Goal: Task Accomplishment & Management: Use online tool/utility

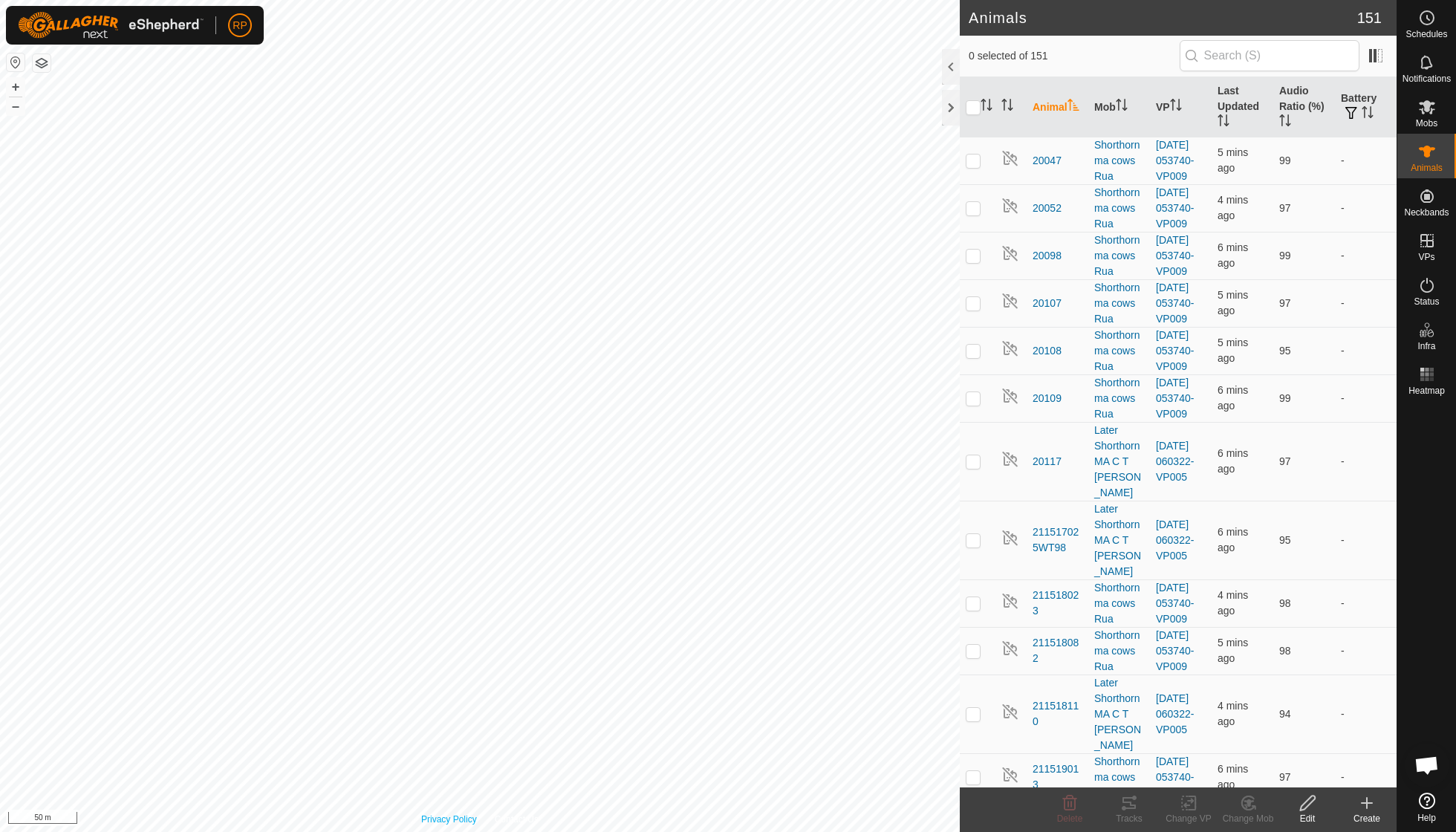
click at [460, 824] on div "Privacy Policy Contact Us 20108 3895352872 Shorthorn ma cows Rua [DATE] 053740-…" at bounding box center [480, 416] width 960 height 832
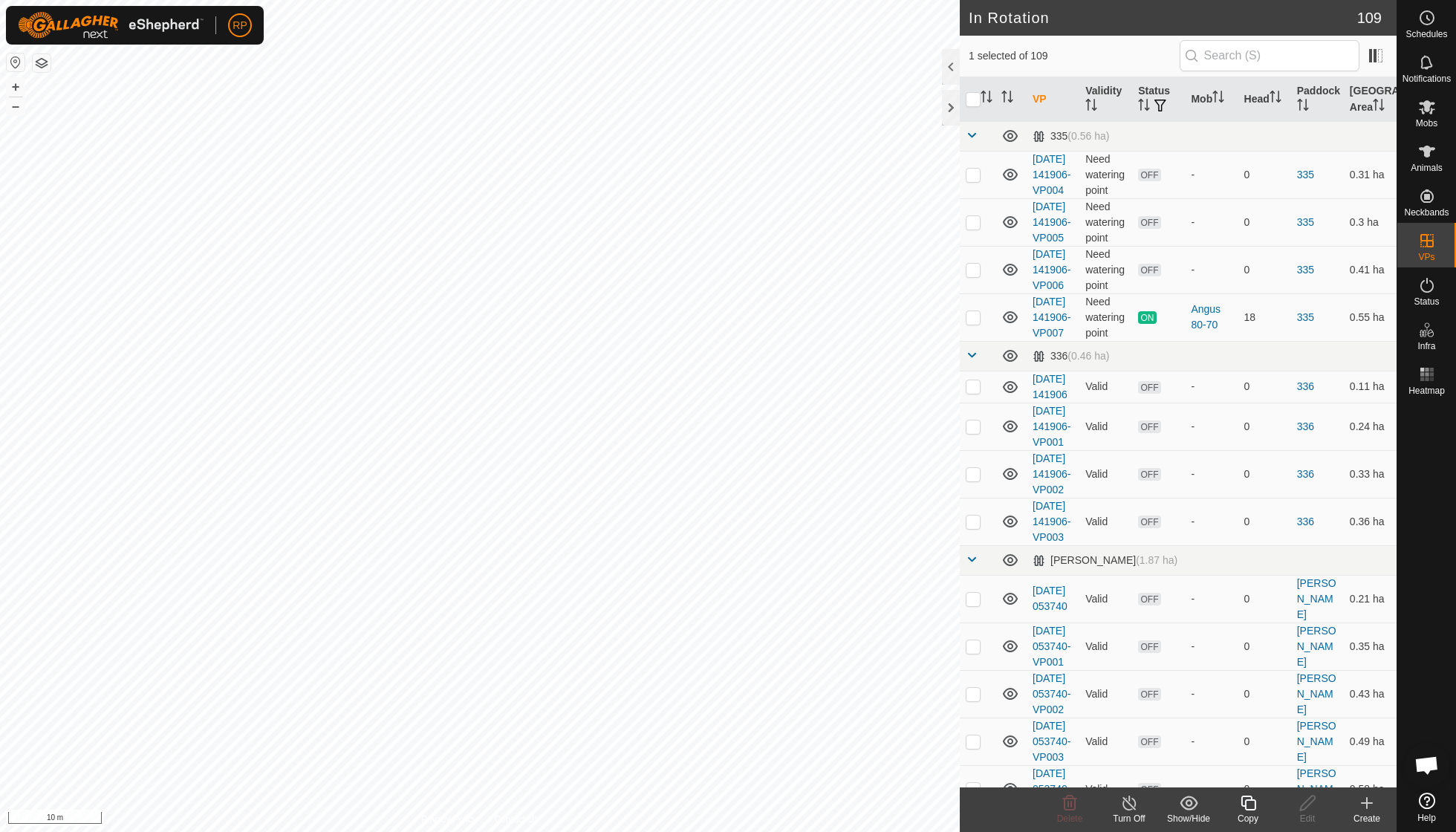
click at [1248, 817] on div "Copy" at bounding box center [1248, 819] width 59 height 13
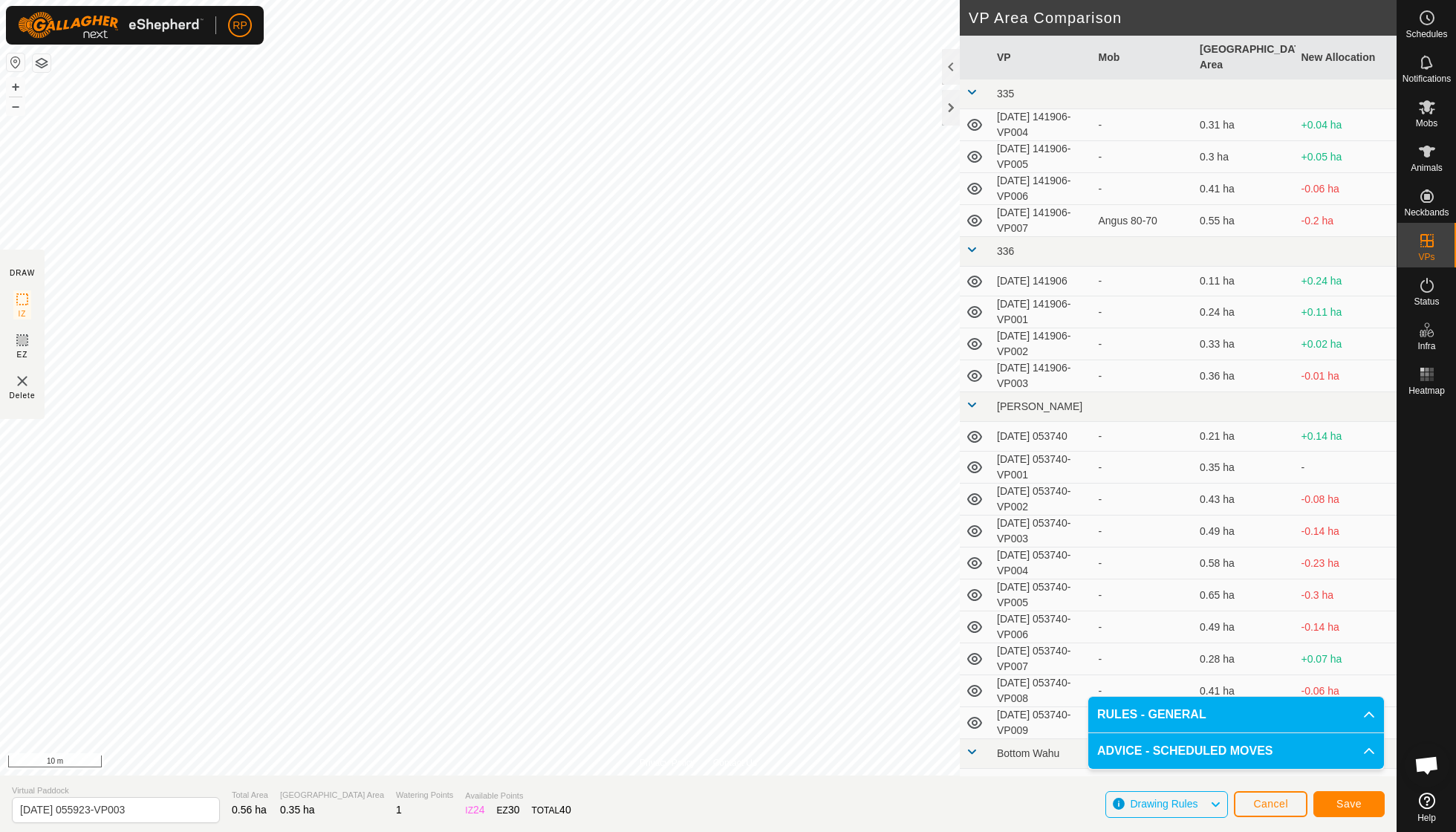
click at [1340, 803] on span "Save" at bounding box center [1349, 804] width 25 height 12
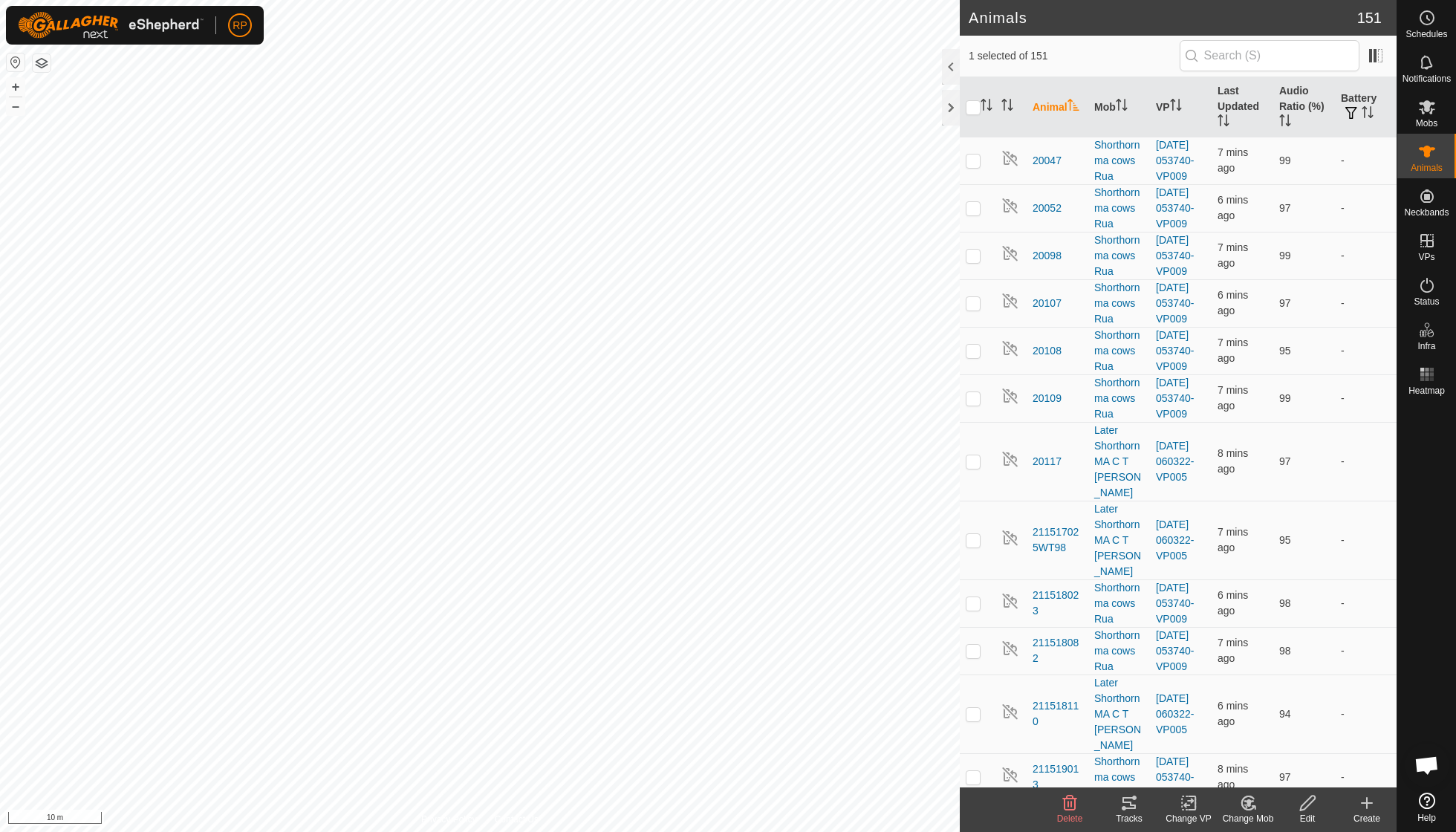
click at [1241, 807] on icon at bounding box center [1248, 803] width 18 height 18
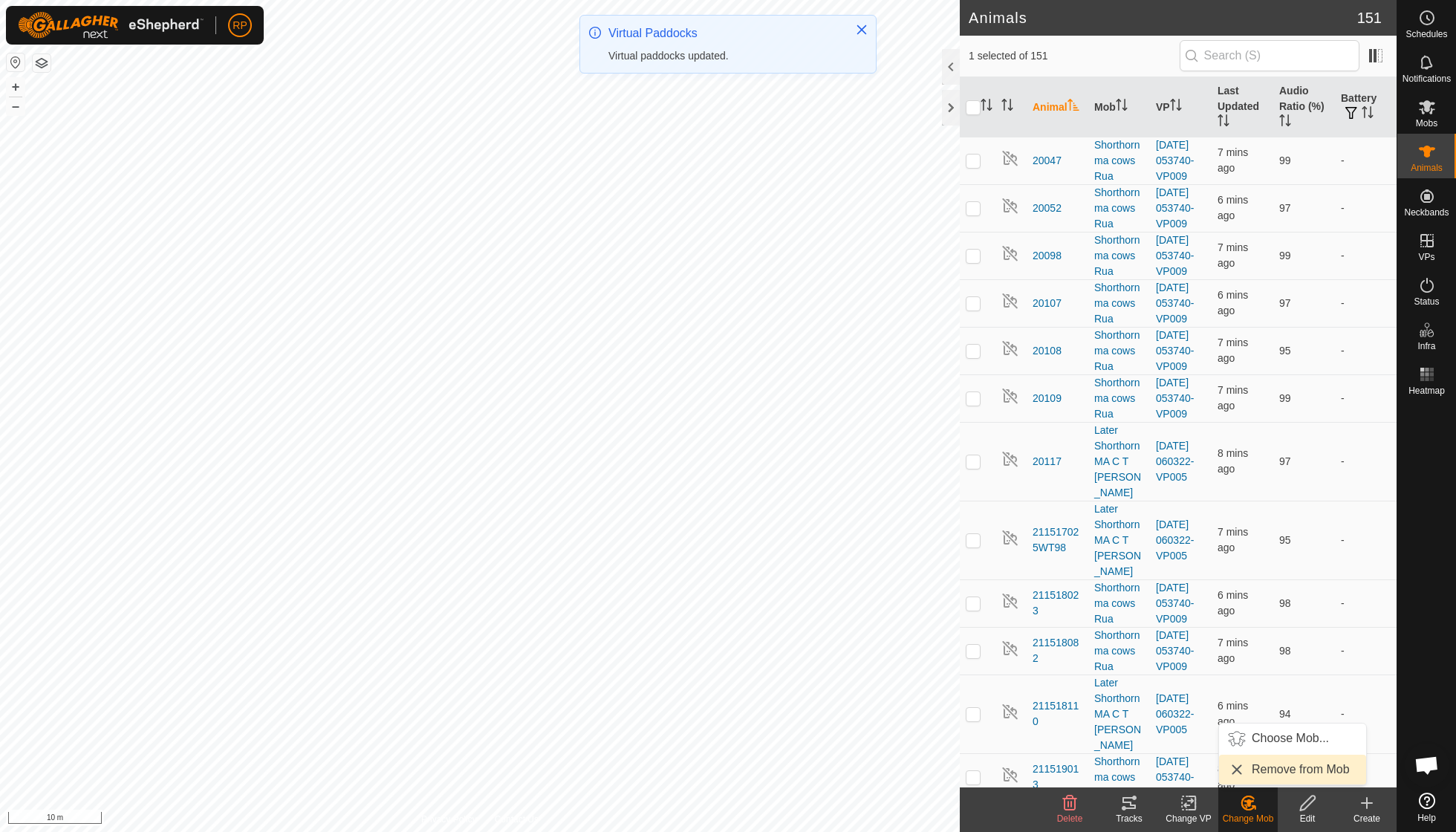
click at [1279, 769] on link "Remove from Mob" at bounding box center [1293, 769] width 147 height 29
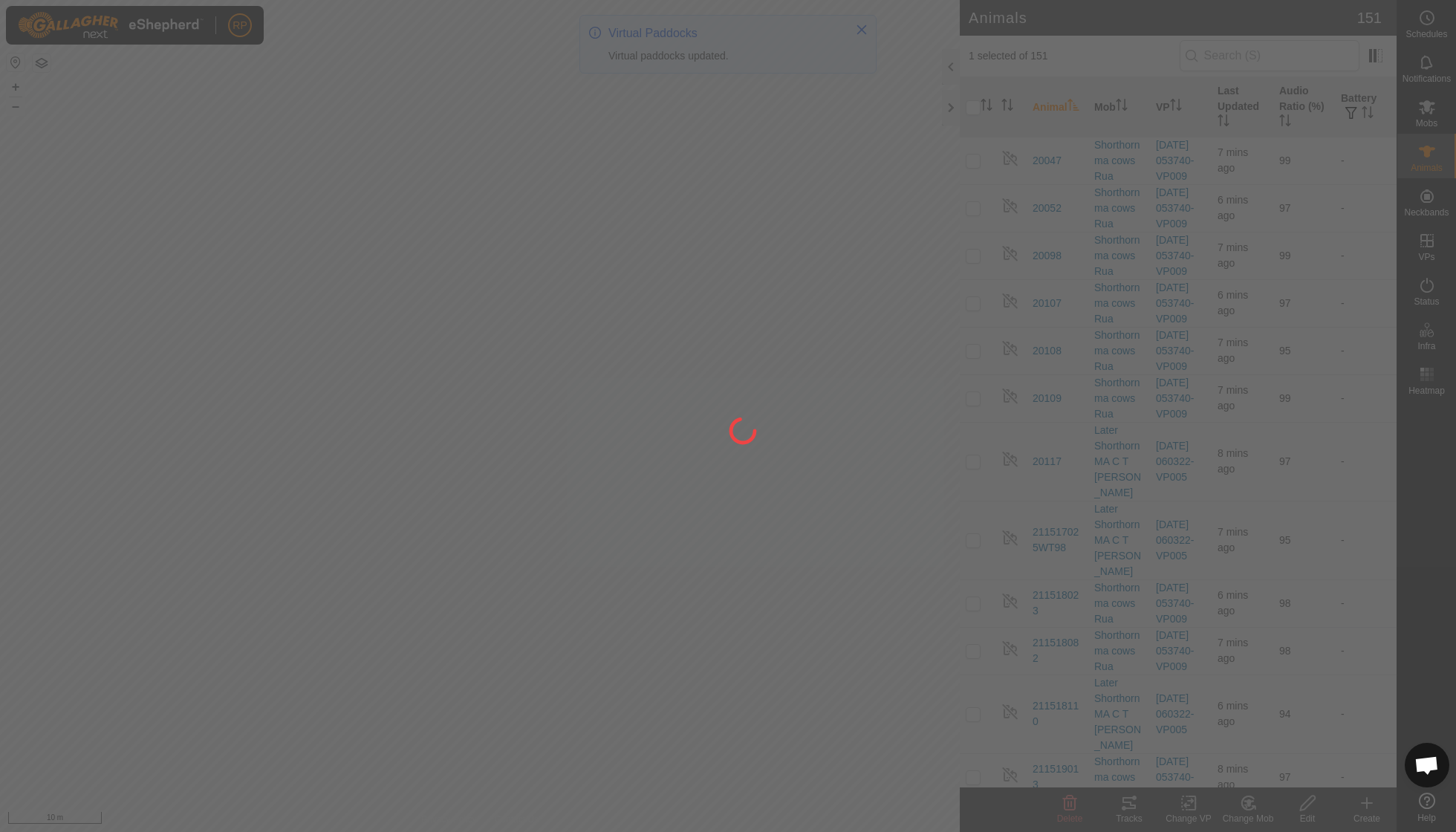
checkbox input "false"
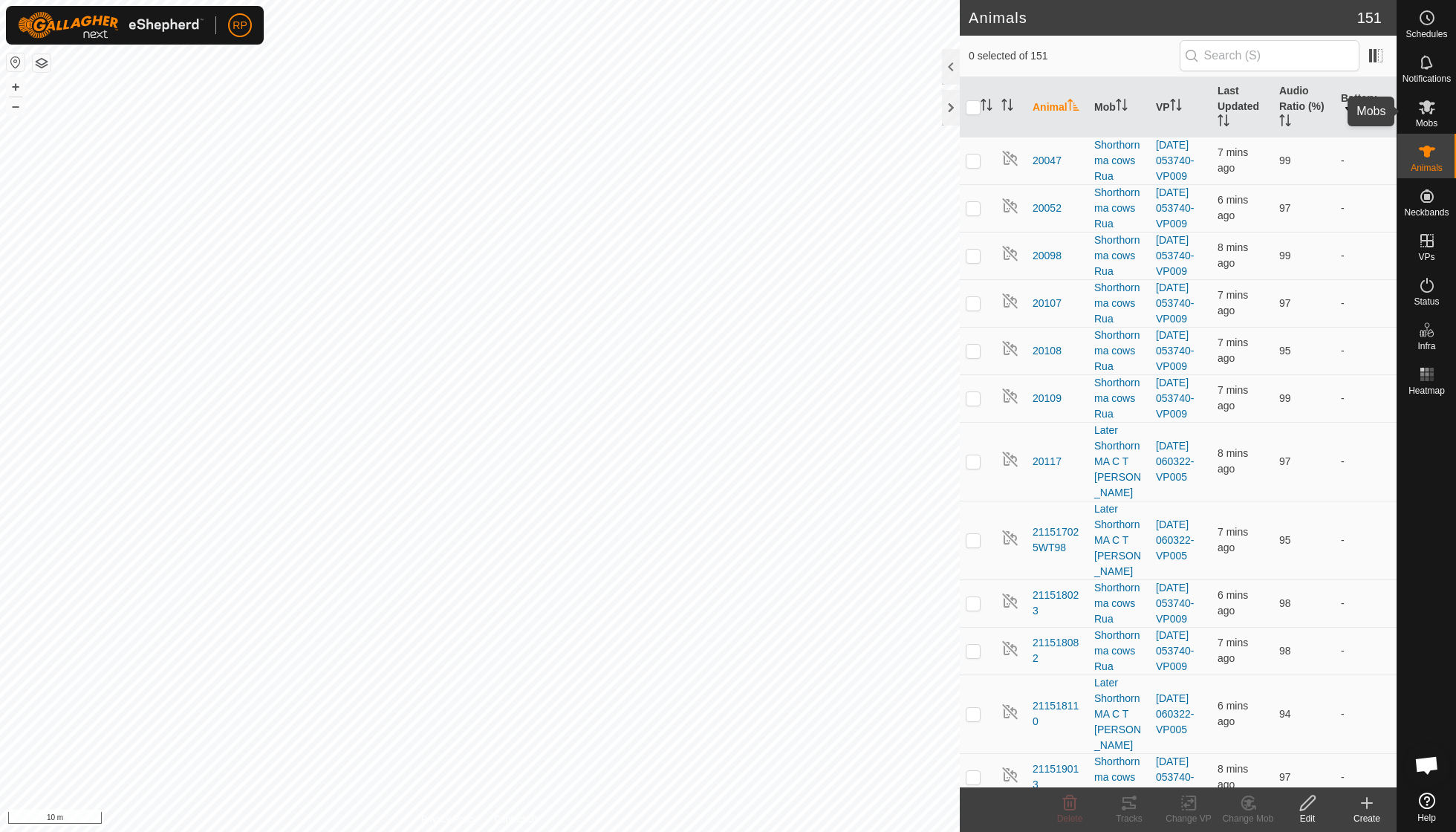
click at [1425, 116] on es-mob-svg-icon at bounding box center [1428, 107] width 27 height 23
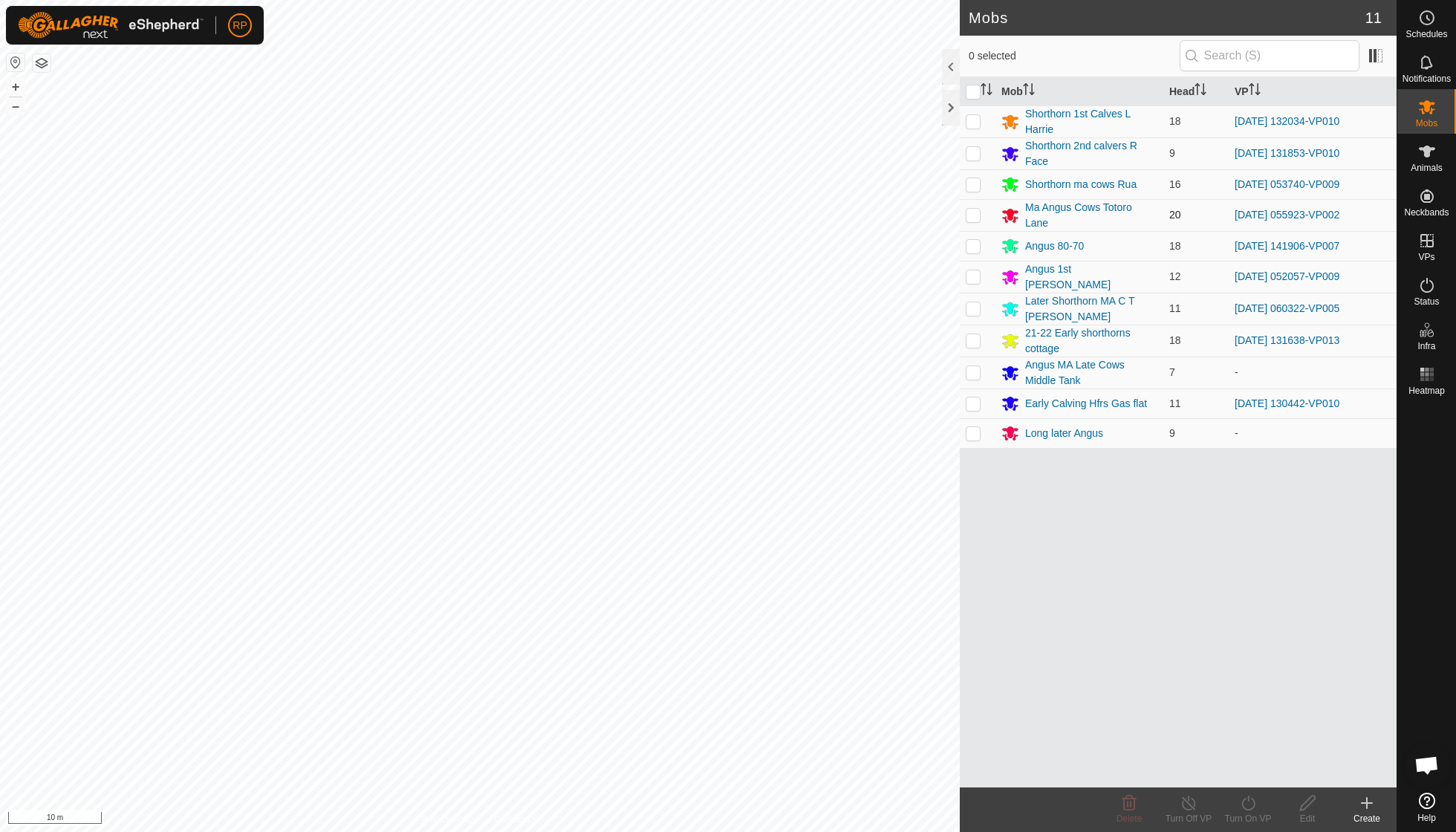
click at [975, 209] on p-checkbox at bounding box center [974, 214] width 15 height 12
checkbox input "true"
click at [1243, 802] on icon at bounding box center [1248, 803] width 18 height 18
click at [1250, 761] on link "Now" at bounding box center [1293, 769] width 147 height 29
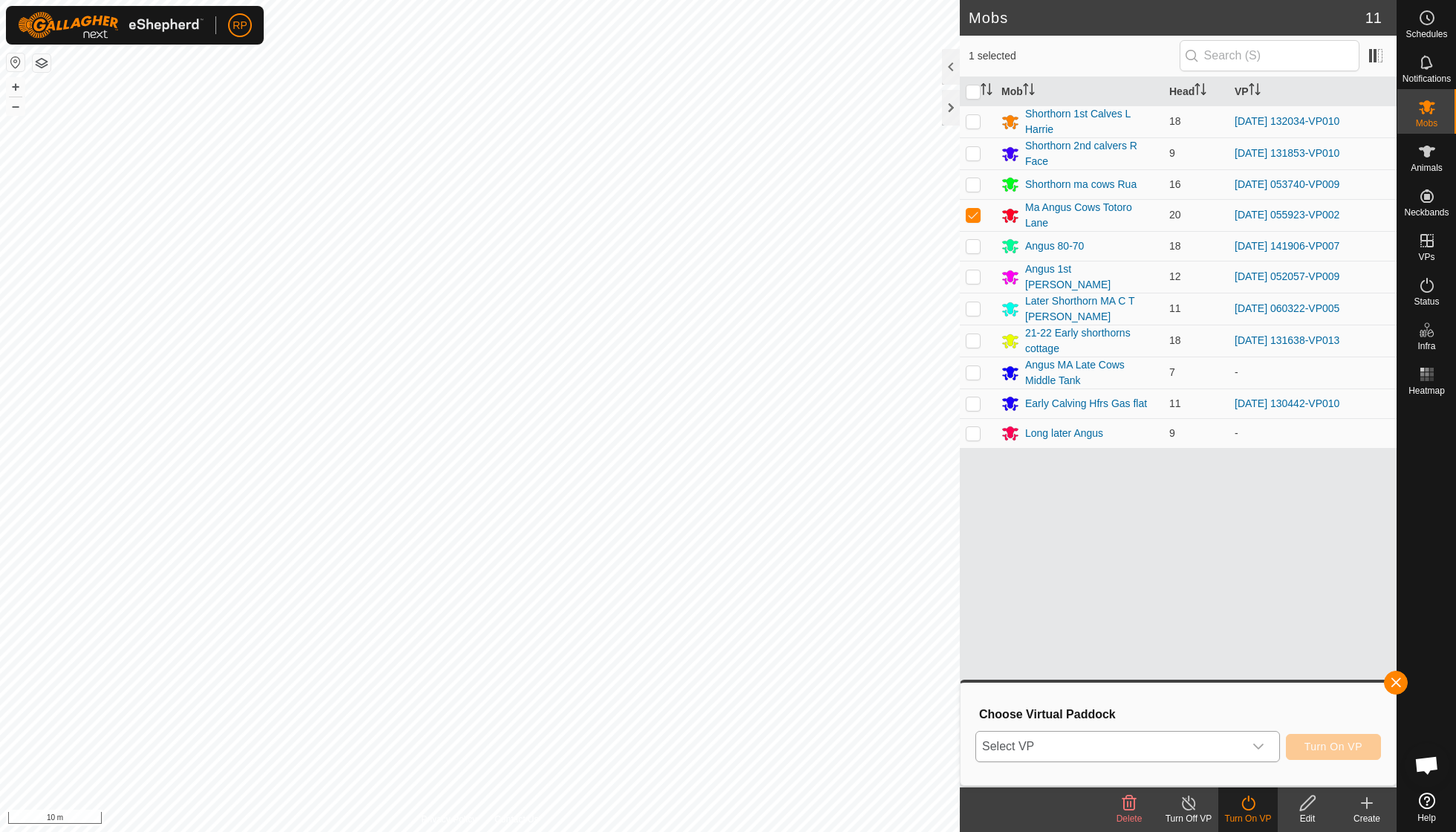
click at [1255, 744] on icon "dropdown trigger" at bounding box center [1258, 747] width 12 height 12
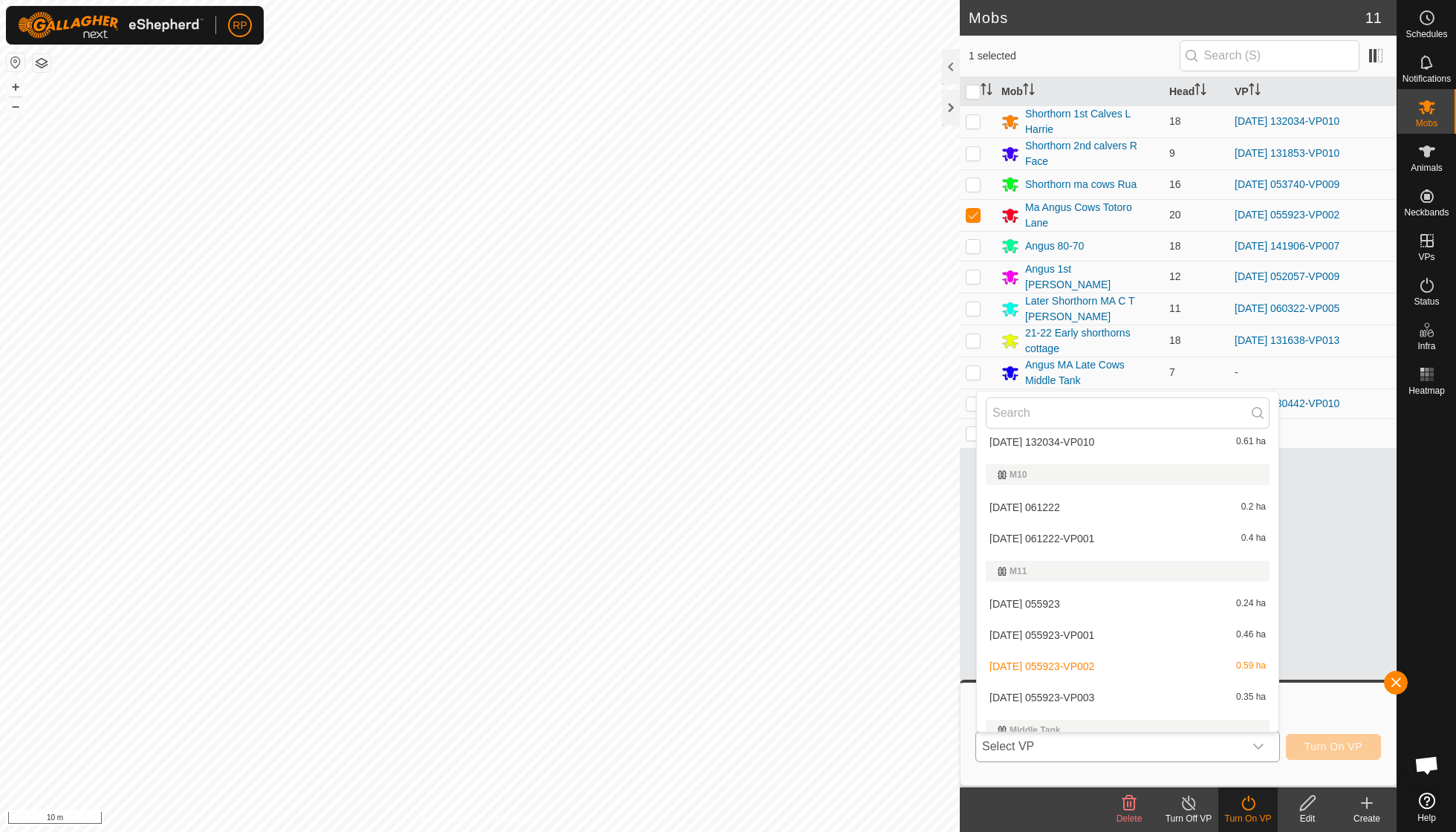
scroll to position [2437, 0]
click at [1105, 679] on li "[DATE] 055923-VP003 0.35 ha" at bounding box center [1128, 693] width 301 height 29
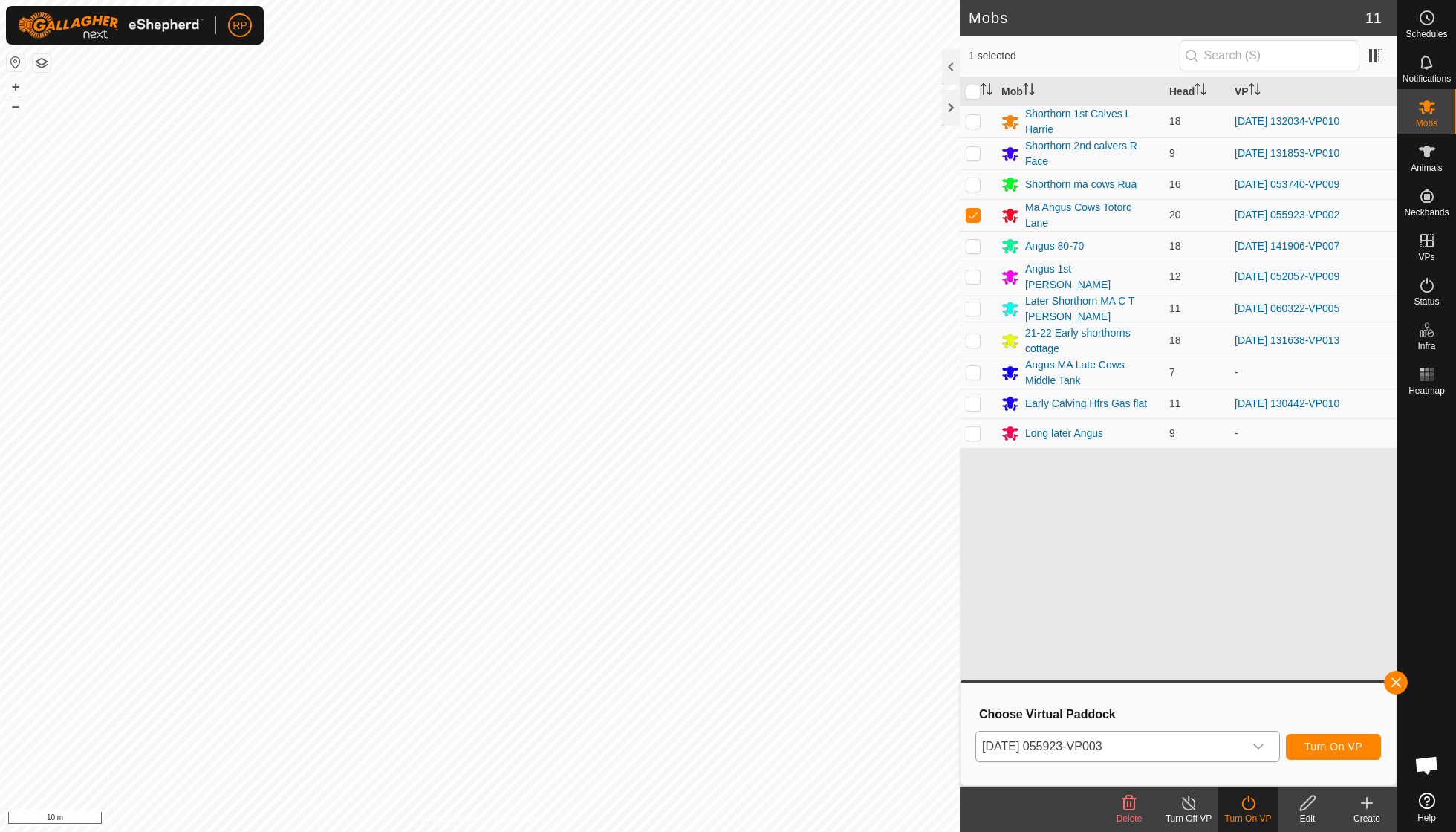
click at [1331, 744] on span "Turn On VP" at bounding box center [1333, 747] width 58 height 12
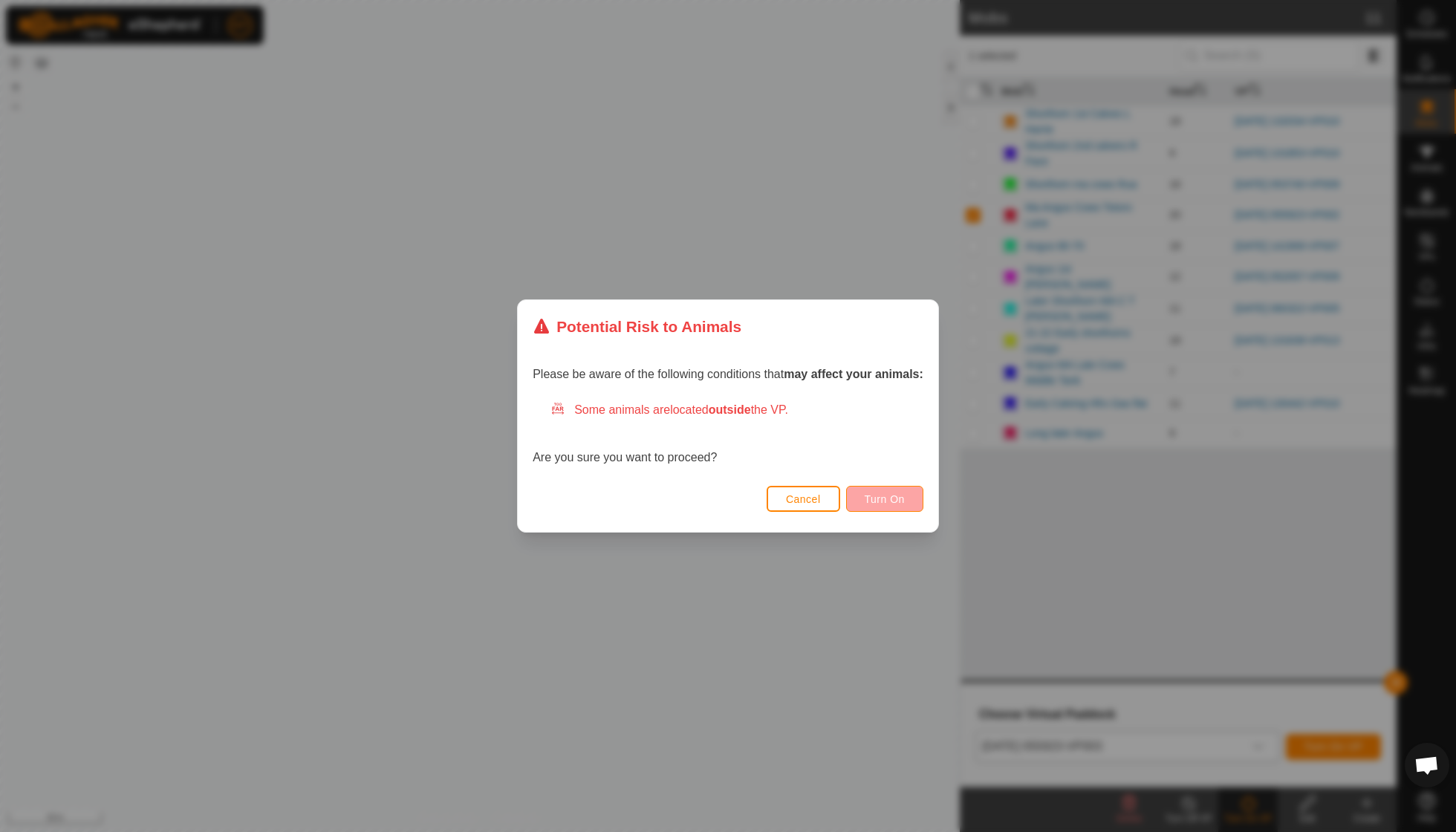
click at [907, 498] on button "Turn On" at bounding box center [885, 498] width 77 height 26
